Goal: Transaction & Acquisition: Purchase product/service

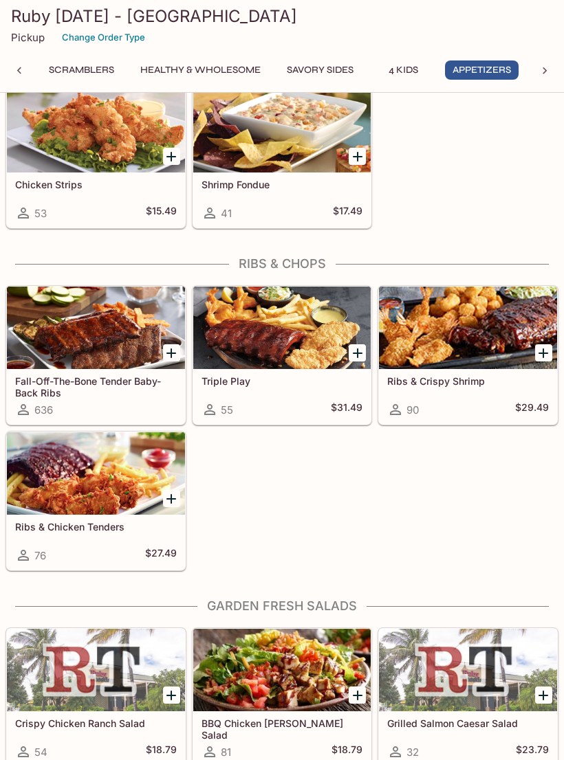
click at [316, 334] on div at bounding box center [282, 328] width 178 height 83
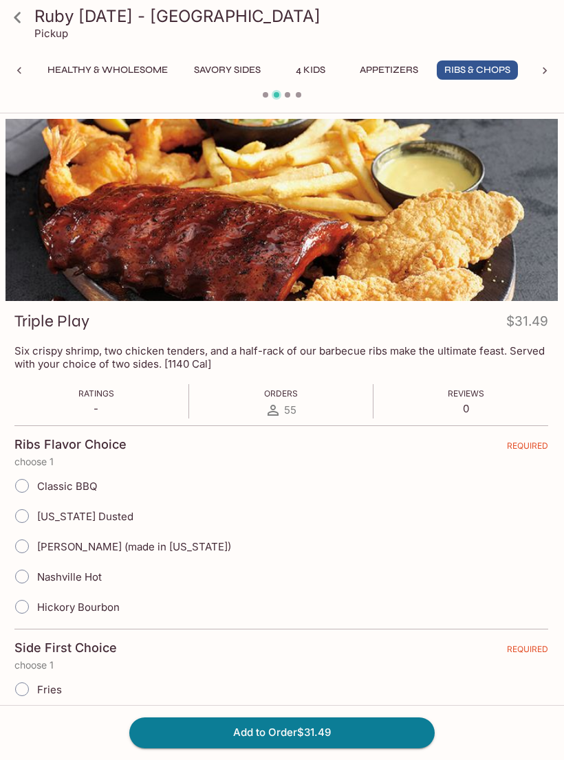
click at [18, 19] on icon at bounding box center [18, 18] width 24 height 24
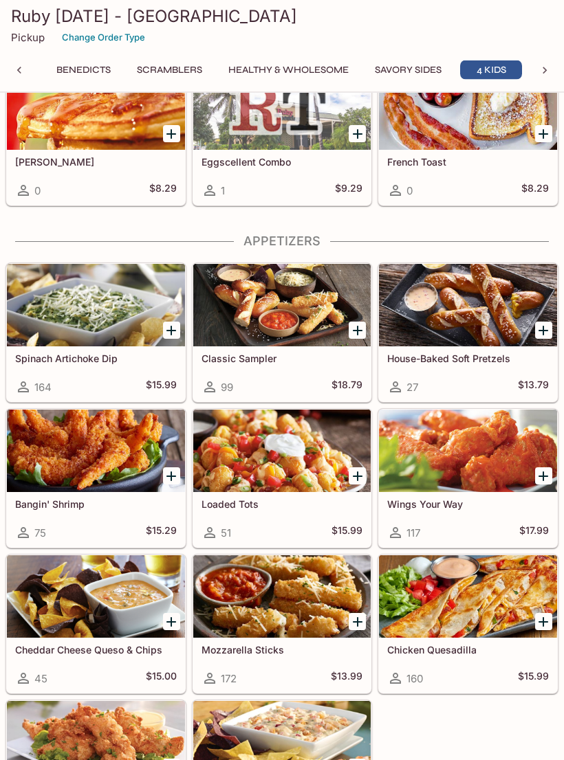
scroll to position [0, 741]
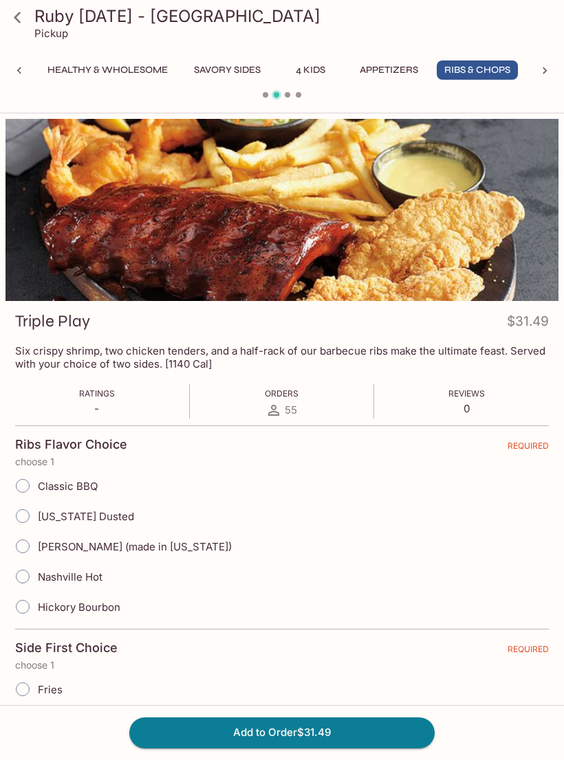
click at [19, 22] on icon at bounding box center [17, 17] width 7 height 11
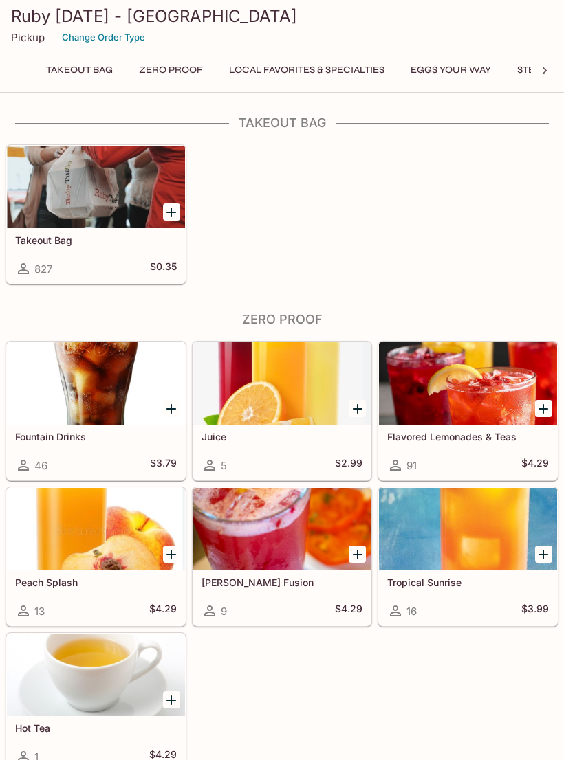
click at [553, 70] on div at bounding box center [545, 71] width 28 height 21
click at [536, 73] on div at bounding box center [545, 71] width 28 height 21
click at [546, 70] on icon at bounding box center [544, 70] width 4 height 7
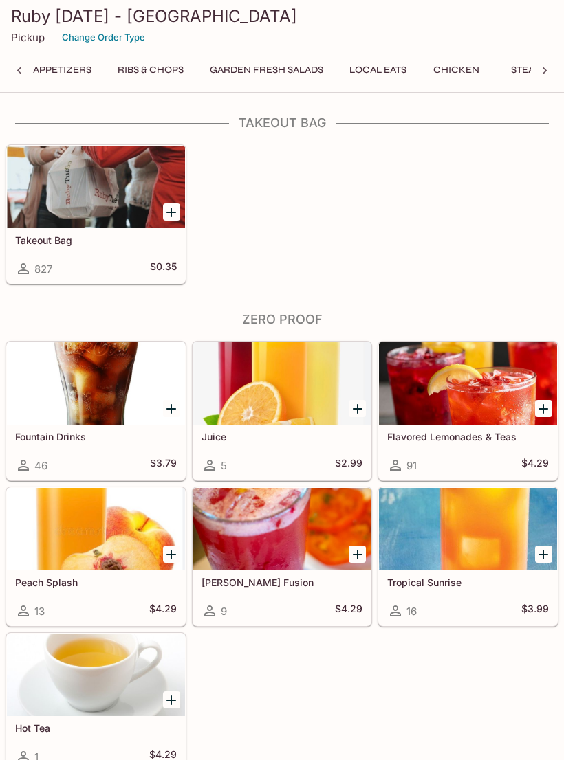
scroll to position [0, 1275]
click at [138, 76] on button "Ribs & Chops" at bounding box center [121, 70] width 81 height 19
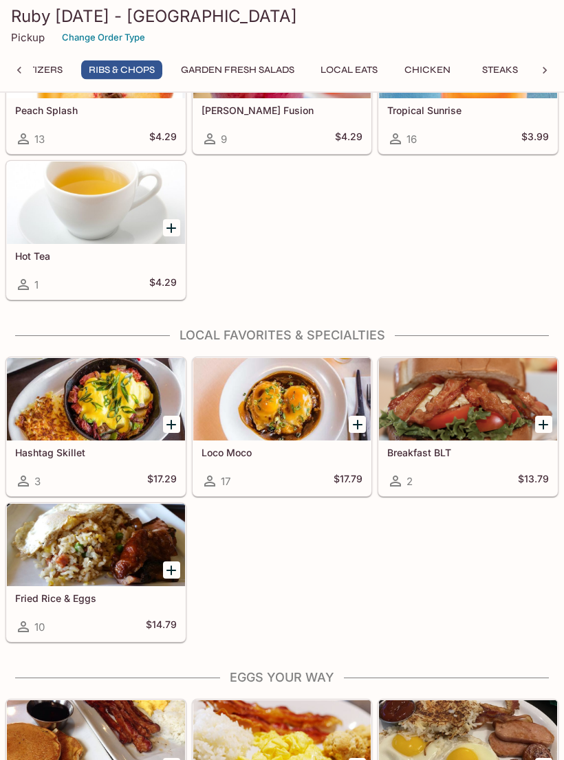
scroll to position [3962, 0]
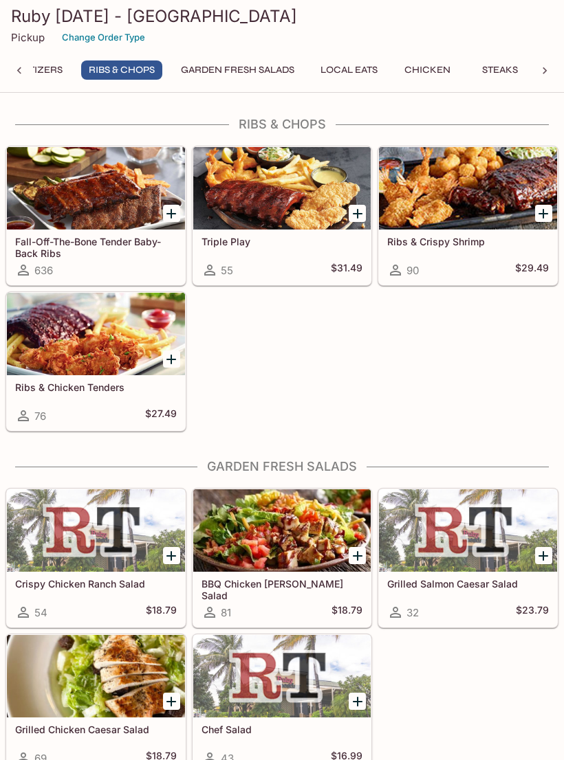
click at [286, 201] on div at bounding box center [282, 188] width 178 height 83
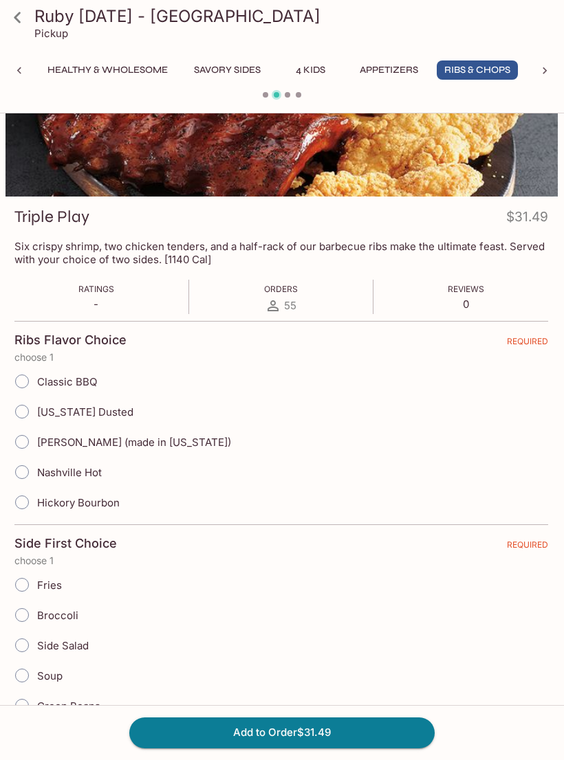
scroll to position [103, 0]
